Goal: Task Accomplishment & Management: Use online tool/utility

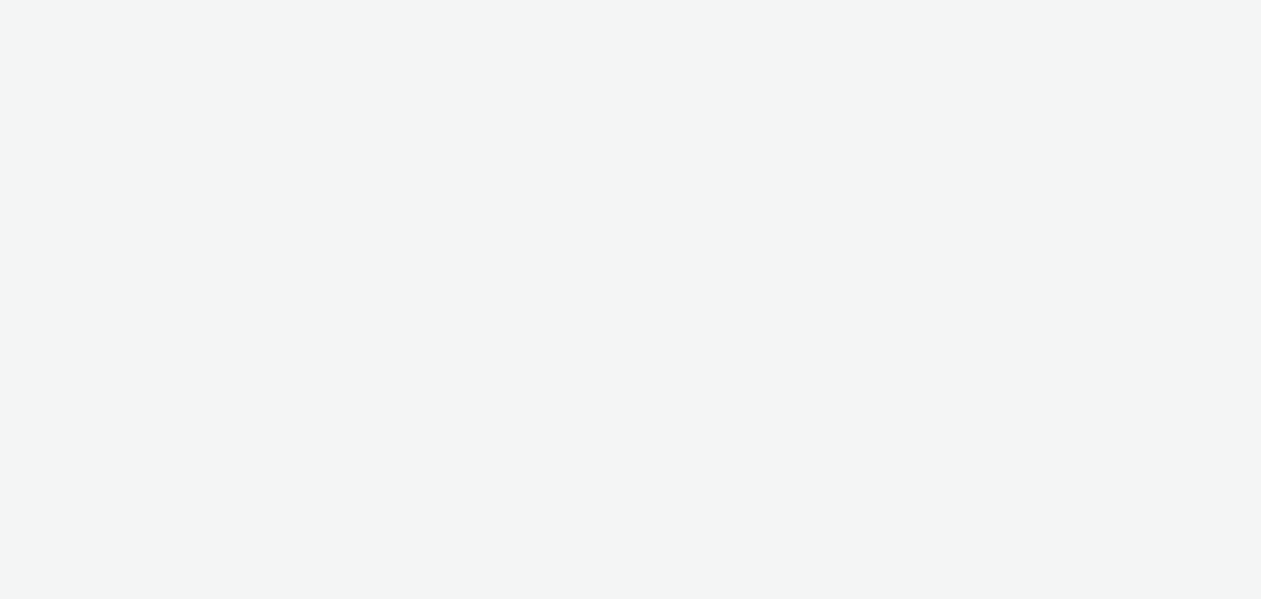
select select "cc51897e-9c53-4f52-a4b1-e17d801db32c"
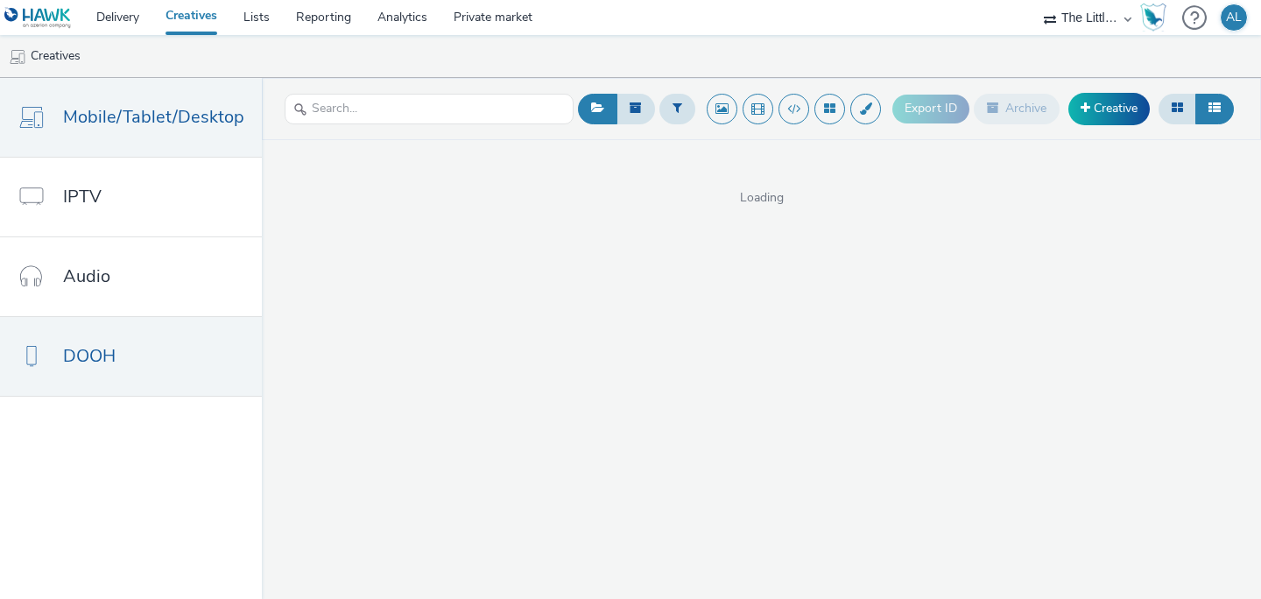
click at [186, 348] on link "DOOH" at bounding box center [131, 356] width 262 height 79
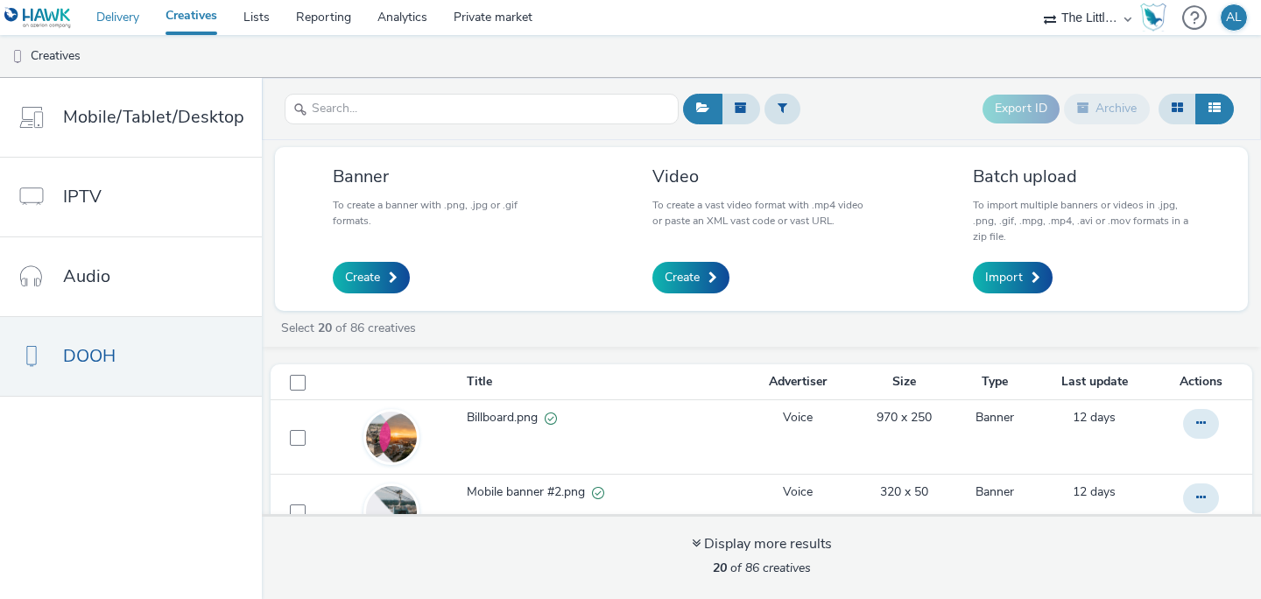
click at [125, 18] on link "Delivery" at bounding box center [117, 17] width 69 height 35
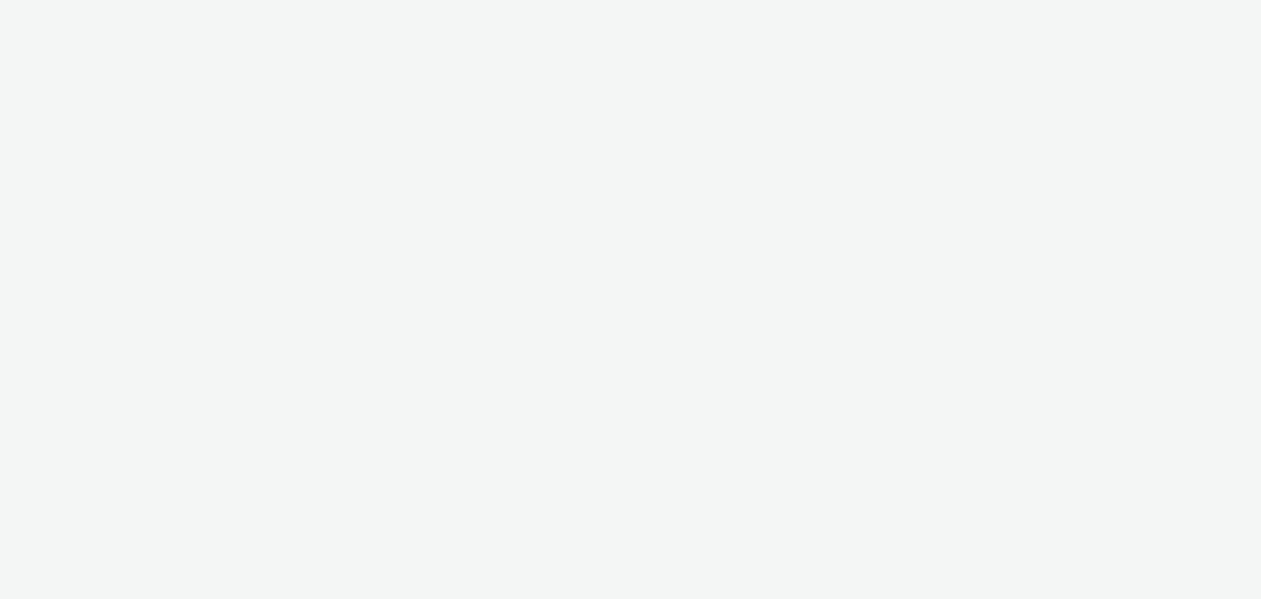
select select "2fc77e36-bb93-4aa3-9dff-dcb08e02eac6"
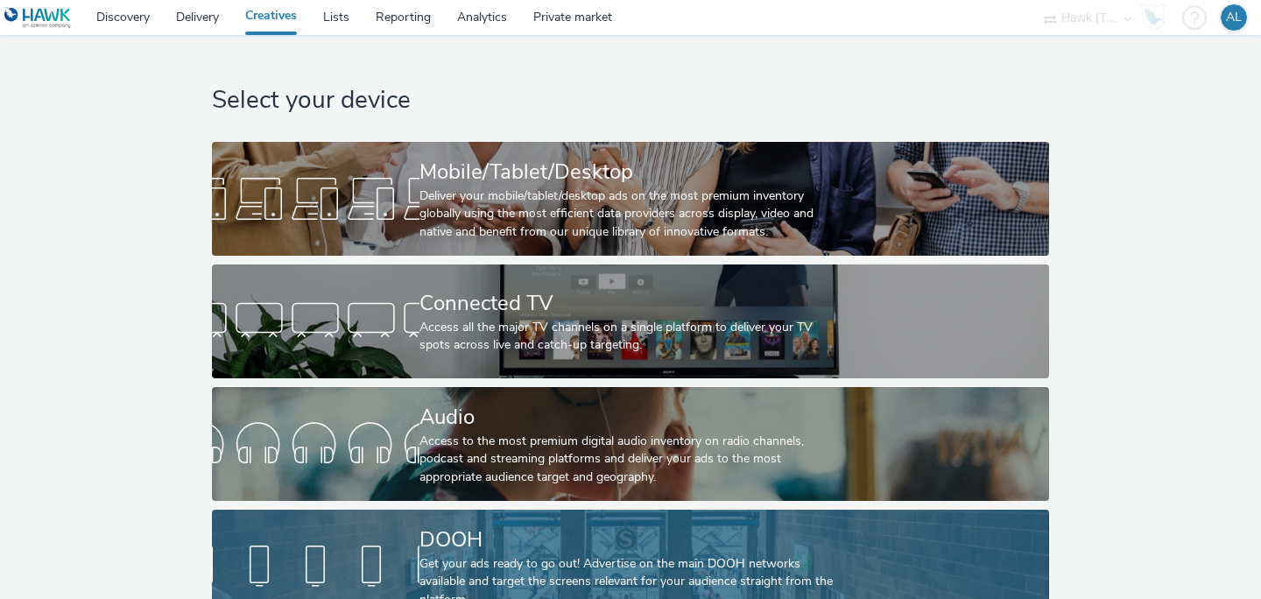
click at [265, 533] on link "DOOH Get your ads ready to go out! Advertise on the main DOOH networks availabl…" at bounding box center [630, 566] width 836 height 114
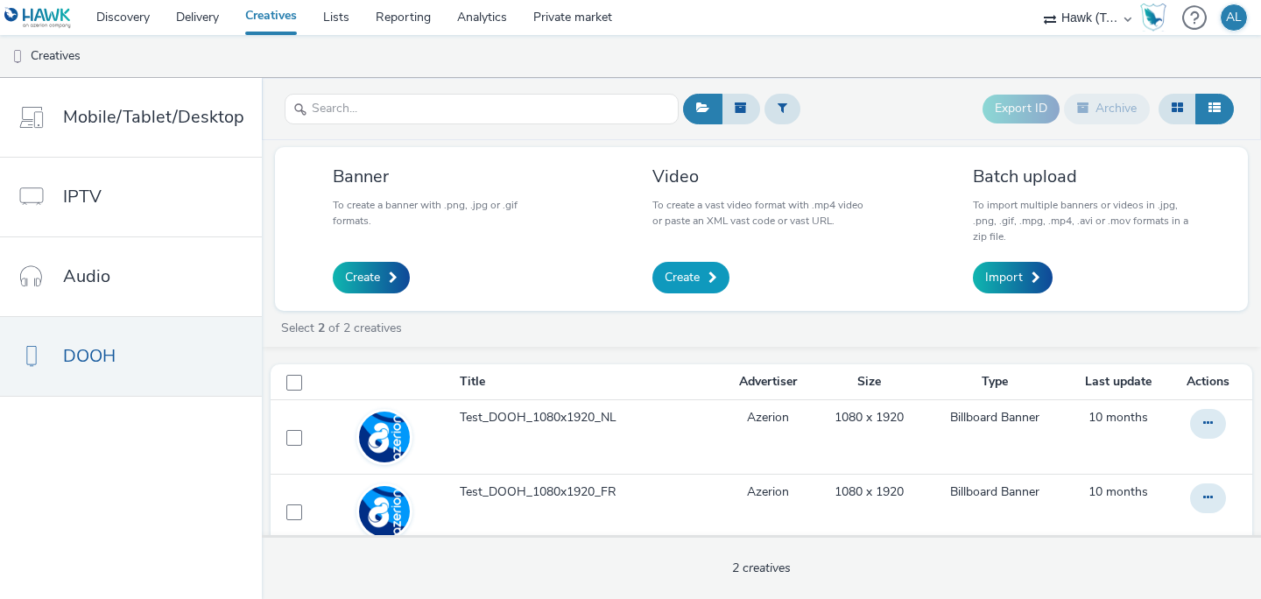
click at [699, 278] on link "Create" at bounding box center [690, 278] width 77 height 32
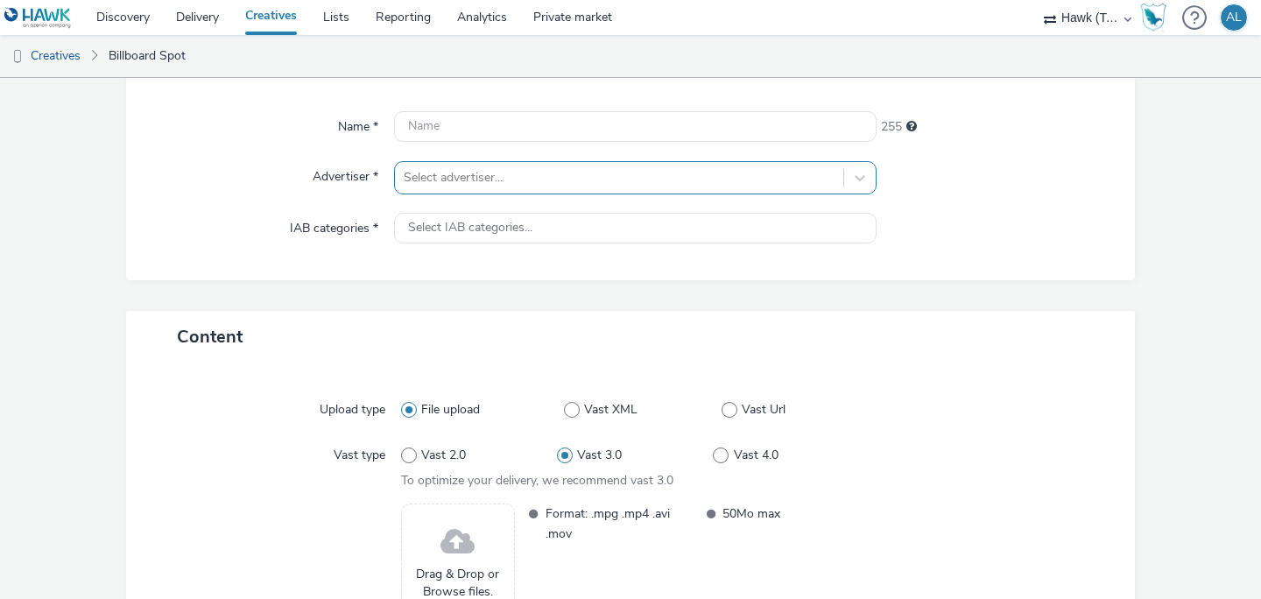
scroll to position [145, 0]
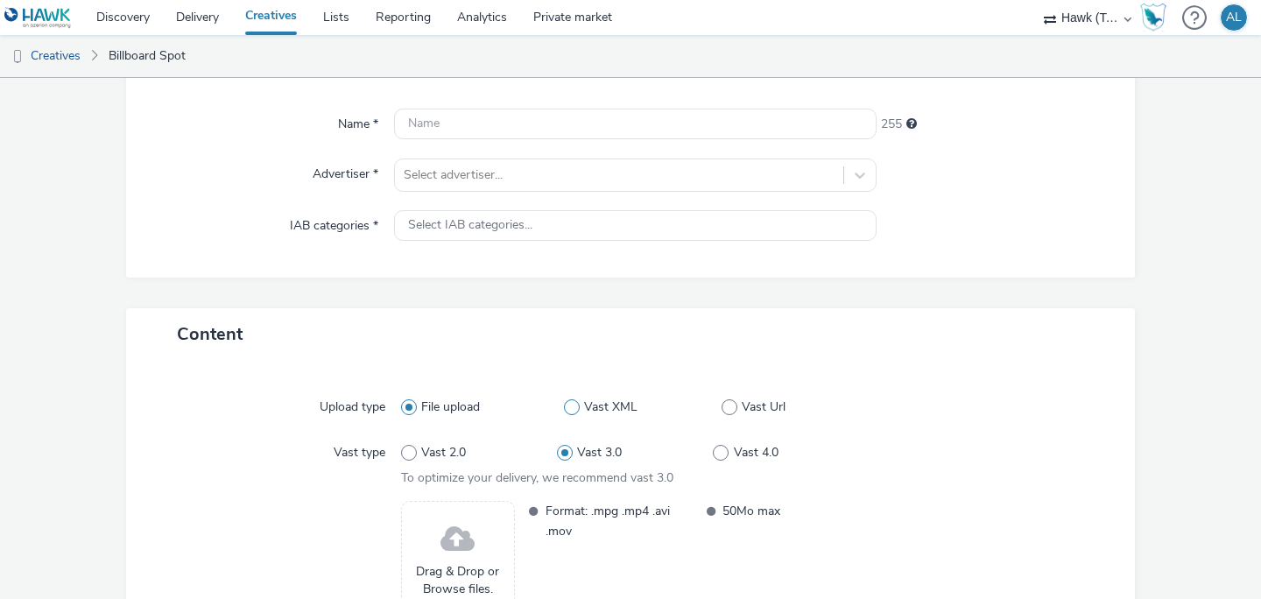
click at [592, 402] on span "Vast XML" at bounding box center [610, 407] width 53 height 18
click at [575, 402] on input "Vast XML" at bounding box center [569, 407] width 11 height 11
radio input "false"
radio input "true"
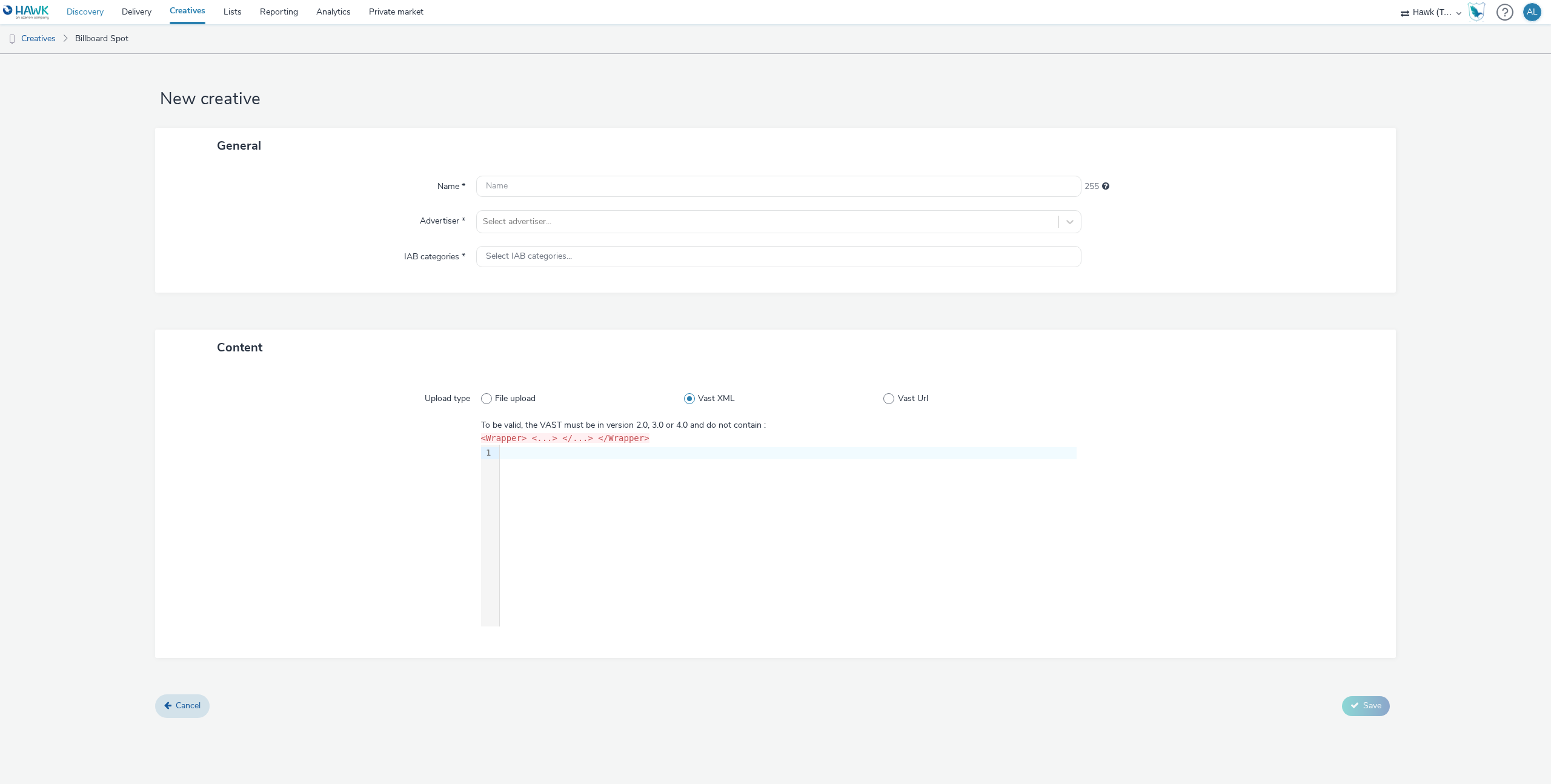
scroll to position [0, 0]
click at [90, 12] on link "Discovery" at bounding box center [85, 12] width 55 height 24
